Goal: Information Seeking & Learning: Learn about a topic

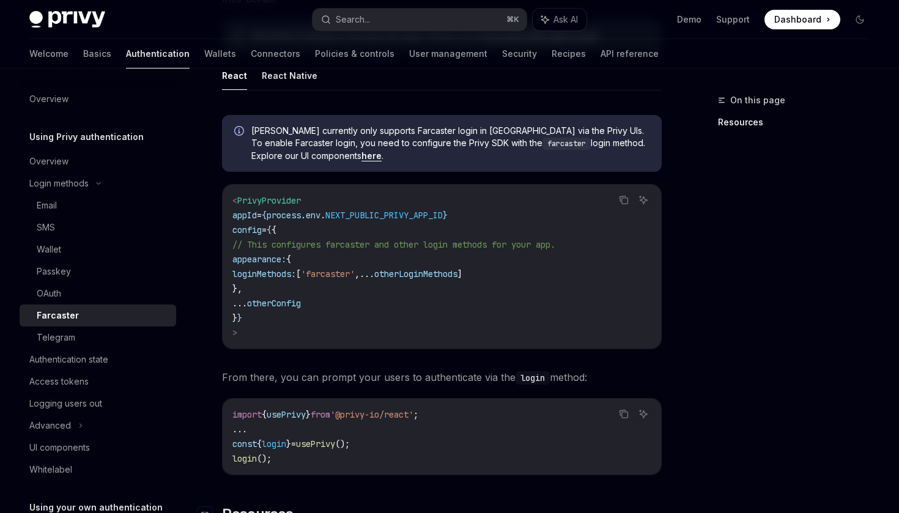
scroll to position [275, 0]
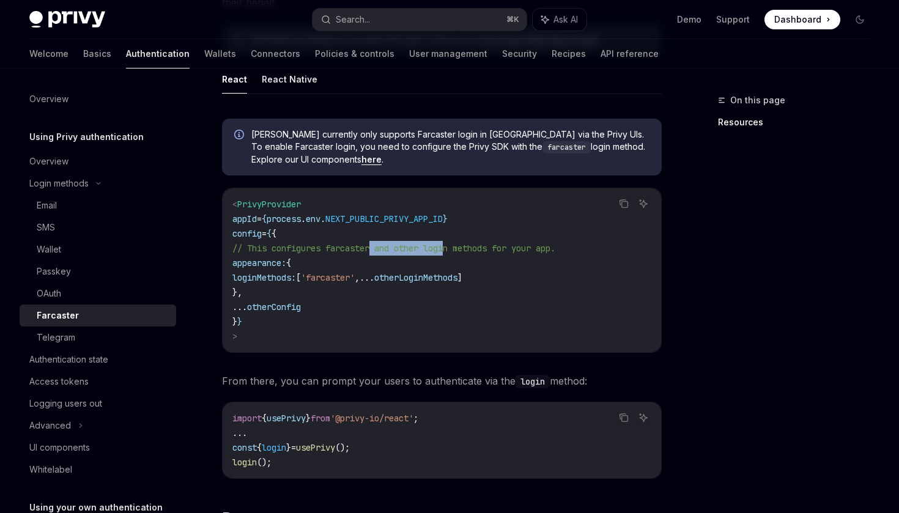
drag, startPoint x: 378, startPoint y: 248, endPoint x: 455, endPoint y: 249, distance: 76.4
click at [455, 249] on span "// This configures farcaster and other login methods for your app." at bounding box center [393, 248] width 323 height 11
click at [508, 295] on code "< PrivyProvider appId = { process . env . NEXT_PUBLIC_PRIVY_APP_ID } config = {…" at bounding box center [441, 270] width 419 height 147
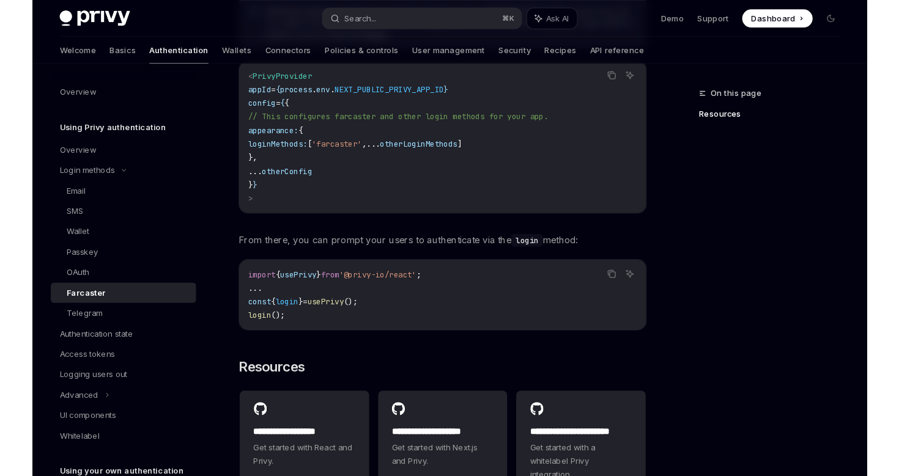
scroll to position [455, 0]
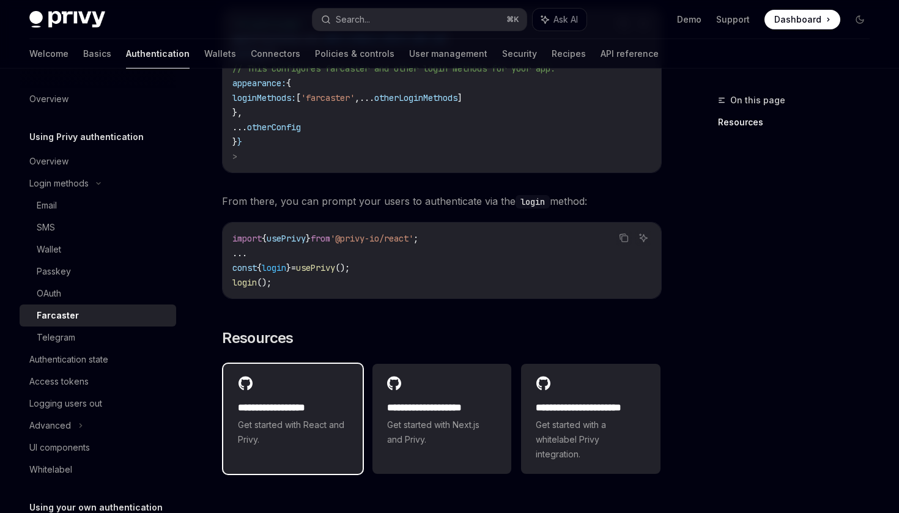
click at [318, 419] on span "Get started with React and Privy." at bounding box center [293, 432] width 110 height 29
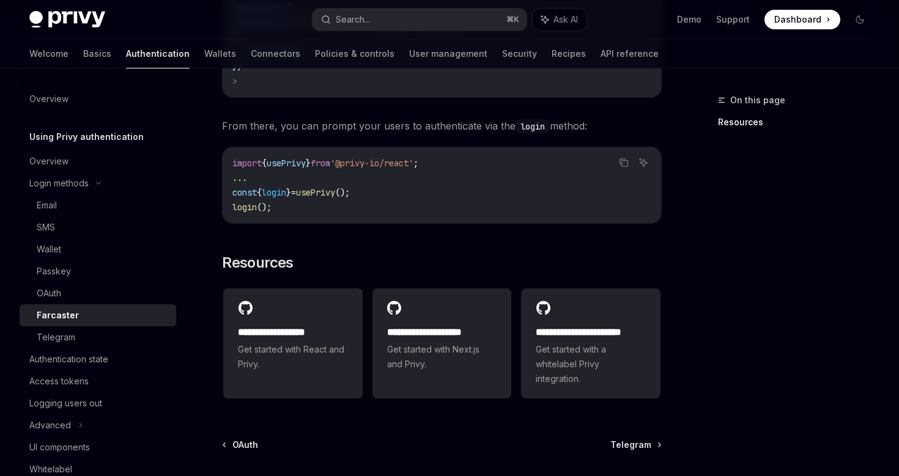
scroll to position [540, 0]
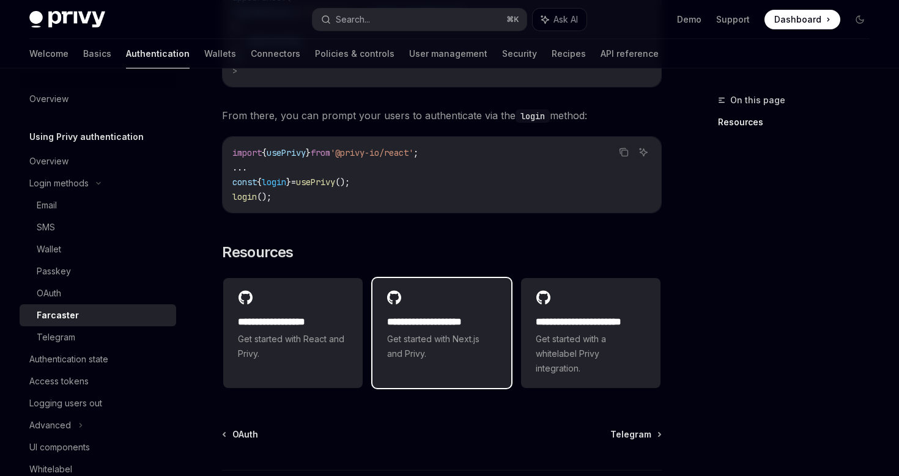
click at [428, 313] on div "**********" at bounding box center [441, 325] width 139 height 95
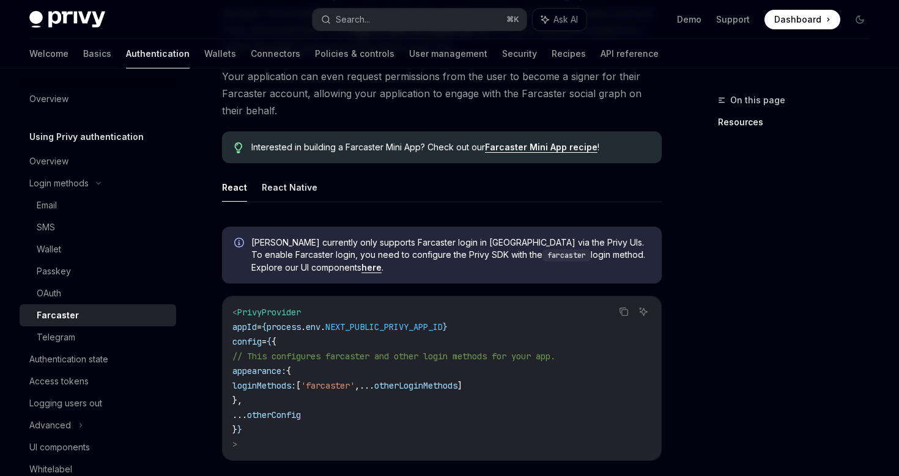
scroll to position [166, 0]
click at [361, 270] on link "here" at bounding box center [371, 268] width 20 height 11
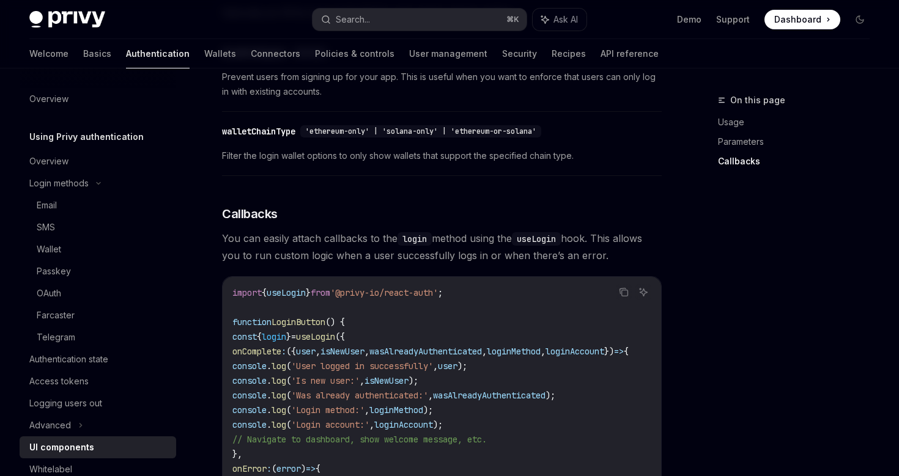
scroll to position [1471, 0]
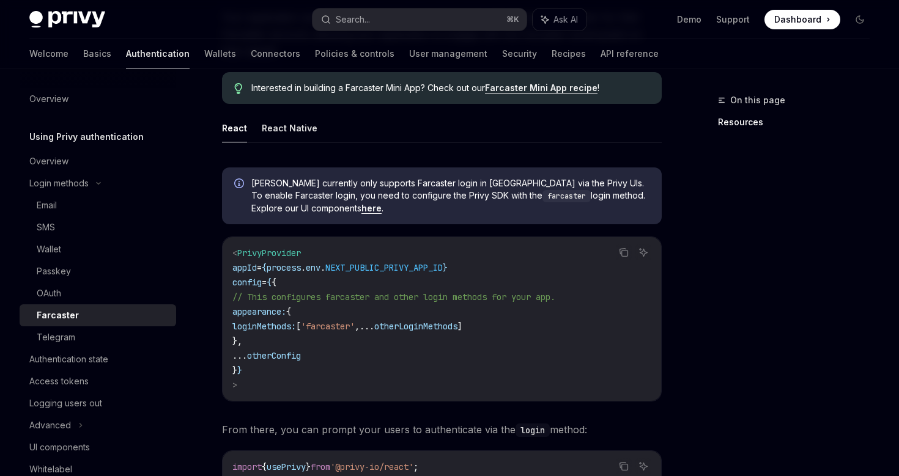
scroll to position [227, 0]
click at [543, 87] on link "Farcaster Mini App recipe" at bounding box center [541, 86] width 112 height 11
type textarea "*"
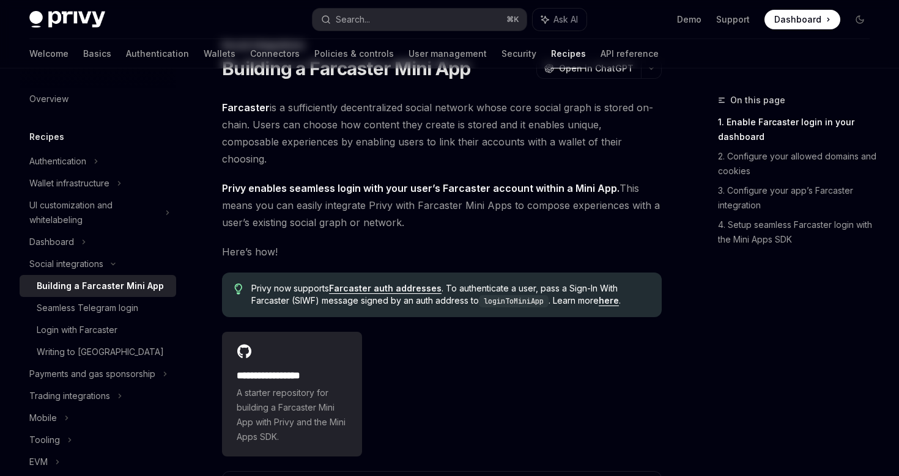
scroll to position [213, 0]
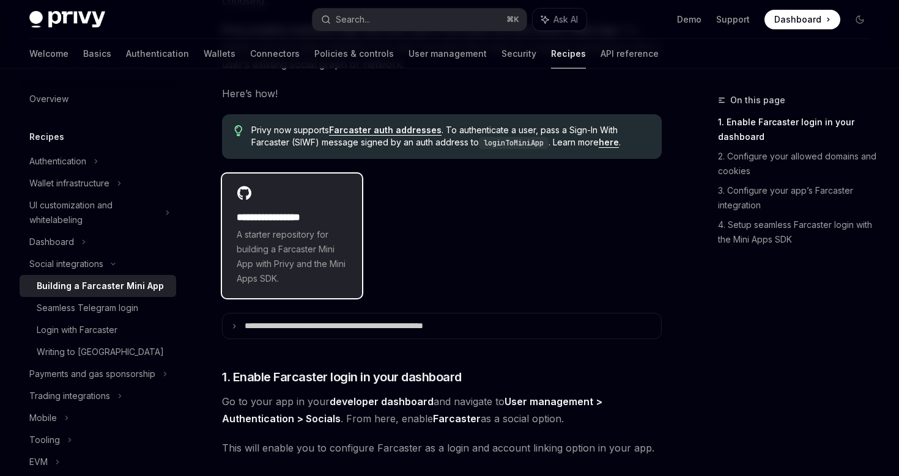
click at [314, 234] on span "A starter repository for building a Farcaster Mini App with Privy and the Mini …" at bounding box center [292, 256] width 111 height 59
